Goal: Task Accomplishment & Management: Manage account settings

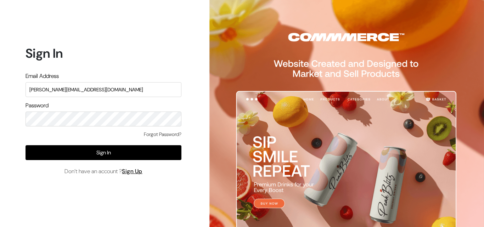
type input "aadhira.jewellery21@gmail.com"
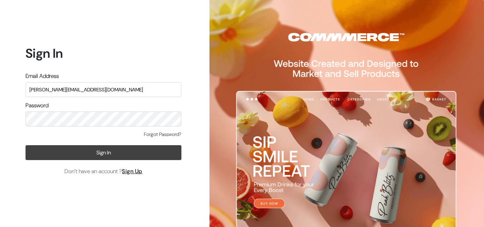
click at [108, 155] on button "Sign In" at bounding box center [104, 152] width 156 height 15
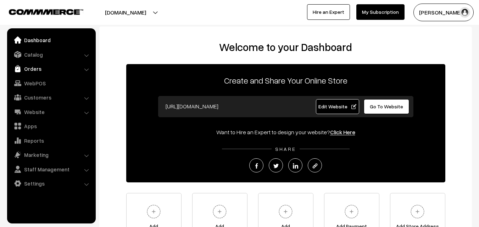
click at [38, 68] on link "Orders" at bounding box center [51, 68] width 84 height 13
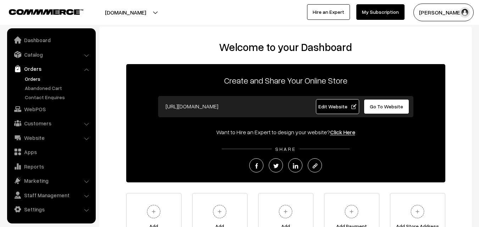
click at [39, 75] on link "Orders" at bounding box center [58, 78] width 70 height 7
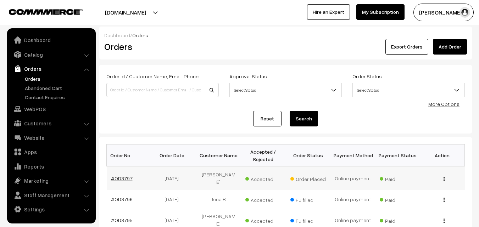
click at [124, 176] on link "#OD3797" at bounding box center [122, 179] width 22 height 6
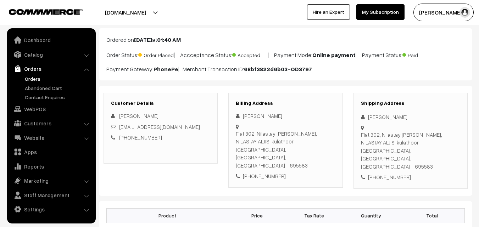
scroll to position [35, 0]
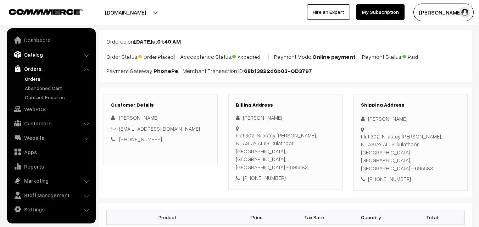
click at [45, 54] on link "Catalog" at bounding box center [51, 54] width 84 height 13
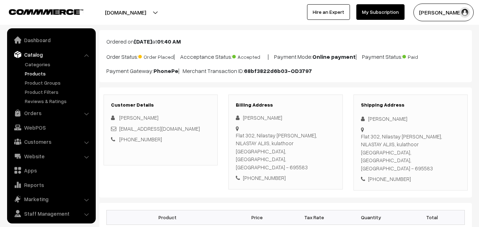
click at [38, 71] on link "Products" at bounding box center [58, 73] width 70 height 7
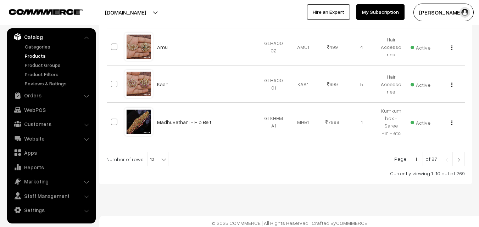
scroll to position [400, 0]
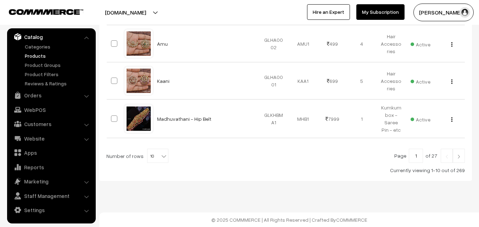
click at [457, 156] on img at bounding box center [459, 157] width 6 height 4
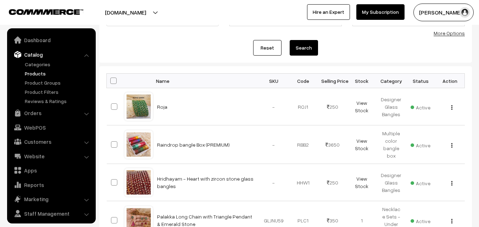
scroll to position [18, 0]
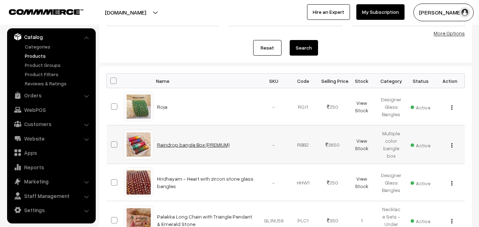
click at [213, 145] on link "Raindrop bangle Box (PREMIUM)" at bounding box center [193, 145] width 73 height 6
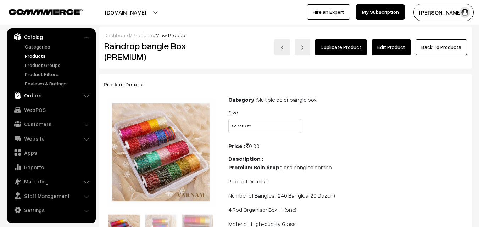
click at [42, 96] on link "Orders" at bounding box center [51, 95] width 84 height 13
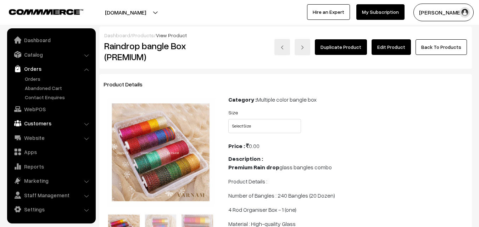
click at [41, 120] on link "Customers" at bounding box center [51, 123] width 84 height 13
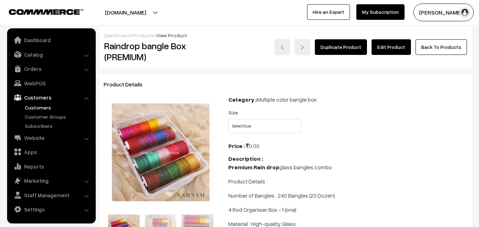
click at [41, 110] on link "Customers" at bounding box center [58, 107] width 70 height 7
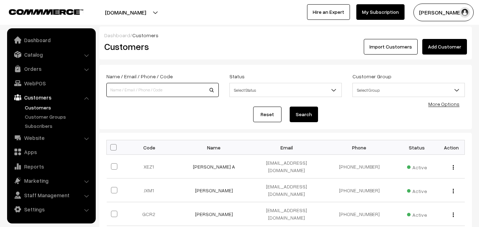
click at [183, 93] on input at bounding box center [162, 90] width 112 height 14
type input "jaidurga"
click at [290, 107] on button "Search" at bounding box center [304, 115] width 28 height 16
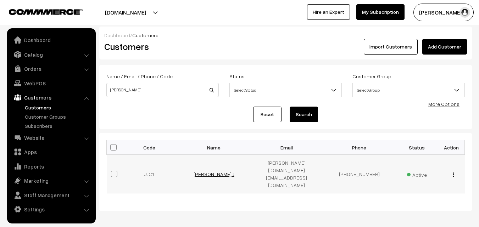
click at [220, 171] on link "Jaidurga J" at bounding box center [214, 174] width 41 height 6
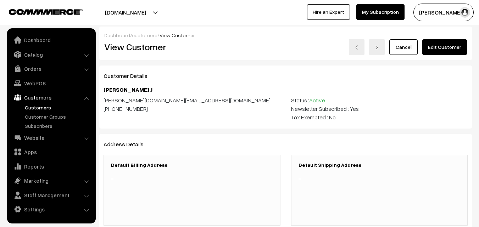
click at [449, 50] on link "Edit Customer" at bounding box center [444, 47] width 45 height 16
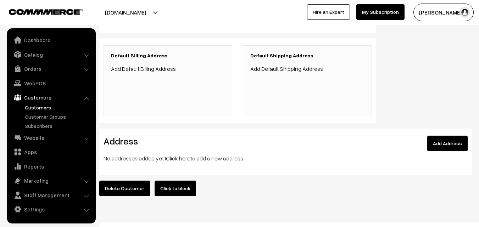
scroll to position [164, 0]
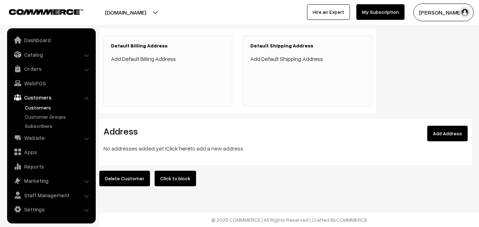
click at [442, 126] on link "Add Address" at bounding box center [447, 134] width 40 height 16
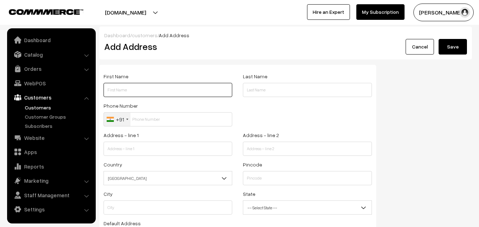
click at [180, 94] on input "text" at bounding box center [168, 90] width 129 height 14
type input "v"
type input "Vijayalaxmi"
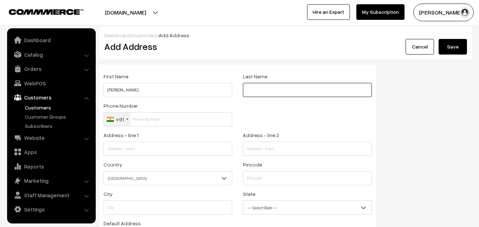
type input "."
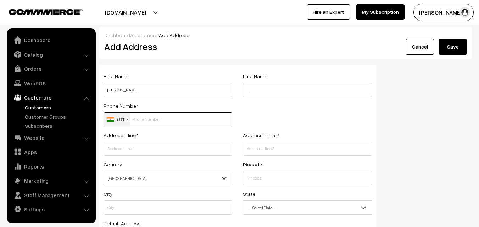
click at [162, 120] on input "text" at bounding box center [168, 119] width 129 height 14
type input "9444832882"
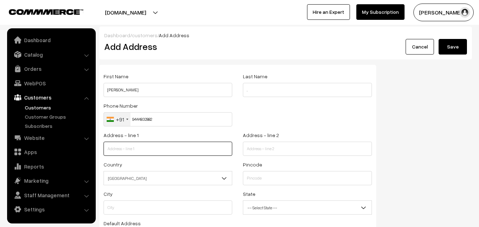
click at [152, 145] on input "text" at bounding box center [168, 149] width 129 height 14
type input "No. 31 Ground Floor, Thiruvalluvar City Phase 1"
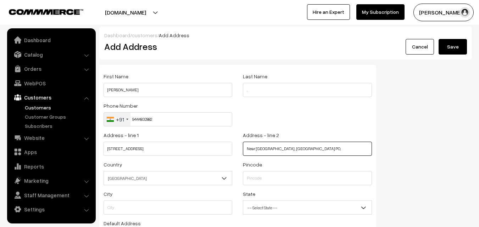
type input "Near Puthukovil , Mangadu PO,"
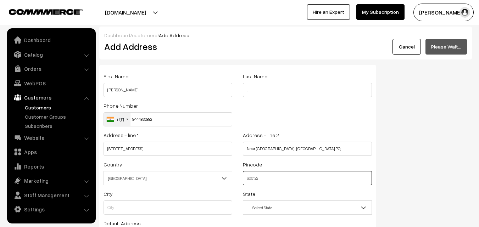
type input "600122"
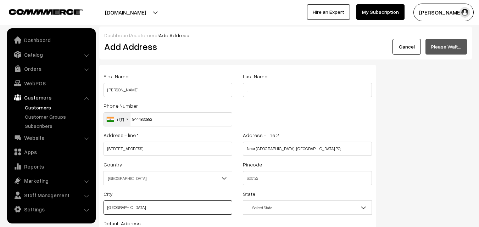
type input "Kanchipuram"
click at [328, 104] on div "Phone Number +91 United States +1 United Kingdom +44 Afghanistan (‫افغانستان‬‎)…" at bounding box center [237, 115] width 279 height 29
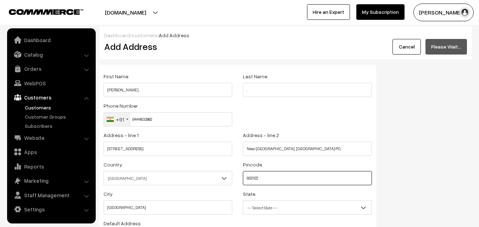
drag, startPoint x: 264, startPoint y: 178, endPoint x: 202, endPoint y: 184, distance: 61.7
click at [202, 184] on div "Country Select Afghanistan Albania Algeria American Samoa Andorra Angola Anguil…" at bounding box center [237, 174] width 279 height 29
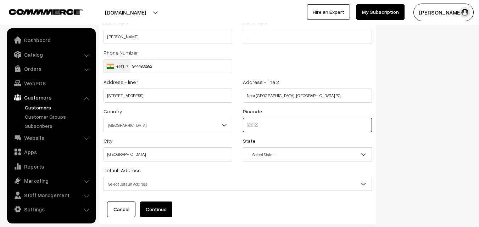
scroll to position [71, 0]
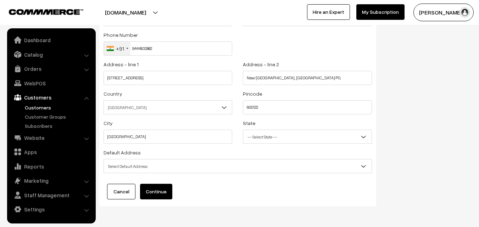
click at [273, 138] on span "-- Select State --" at bounding box center [307, 137] width 128 height 12
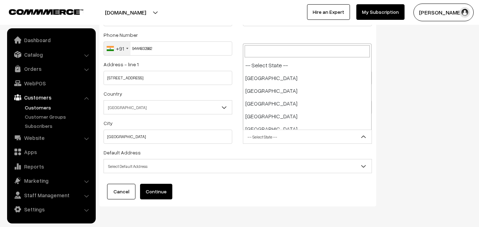
scroll to position [370, 0]
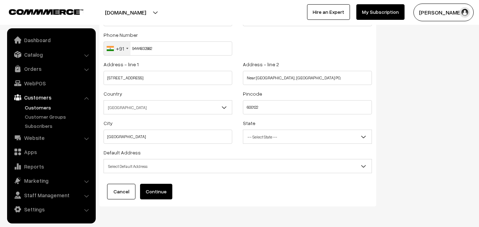
click at [309, 139] on span "-- Select State --" at bounding box center [307, 137] width 128 height 12
click at [290, 134] on span "Telangana" at bounding box center [307, 137] width 128 height 12
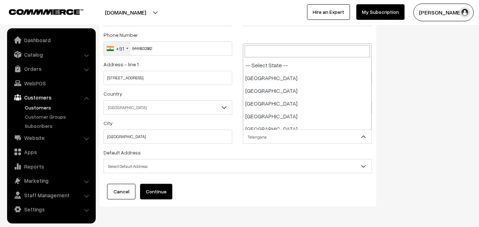
scroll to position [383, 0]
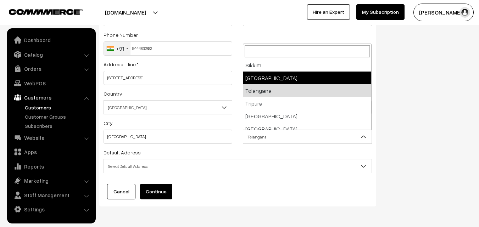
select select "Tamil Nadu"
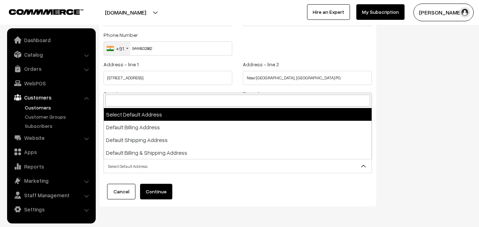
click at [210, 164] on span "Select Default Address" at bounding box center [238, 166] width 268 height 12
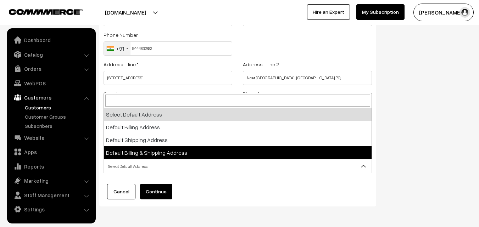
select select "3"
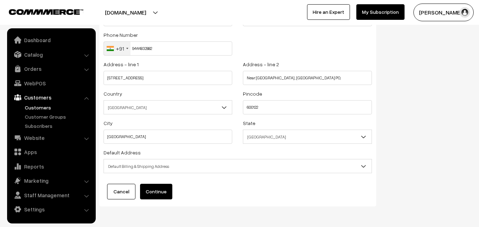
click at [160, 192] on button "Continue" at bounding box center [156, 192] width 32 height 16
